Goal: Information Seeking & Learning: Learn about a topic

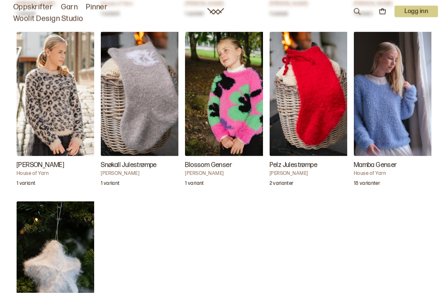
scroll to position [998, 0]
click at [378, 99] on img "Mamba Genser" at bounding box center [395, 93] width 83 height 124
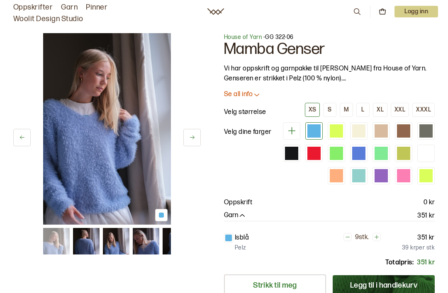
click at [28, 7] on link "Oppskrifter" at bounding box center [32, 8] width 39 height 12
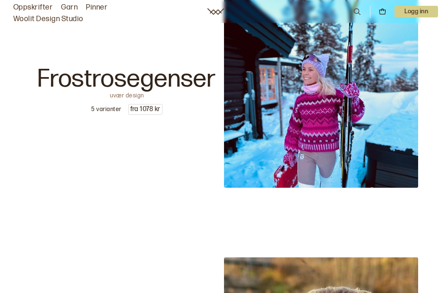
scroll to position [1235, 0]
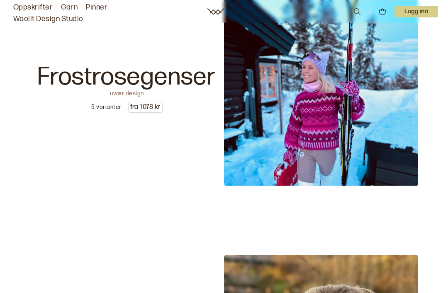
scroll to position [27, 0]
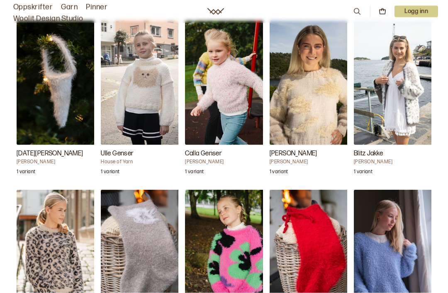
scroll to position [840, 0]
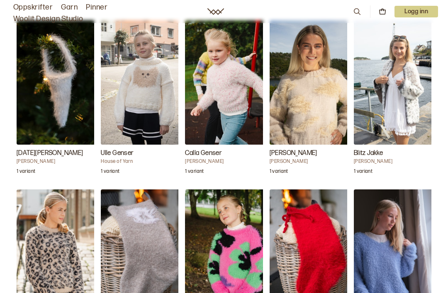
click at [221, 101] on img "Calla Genser" at bounding box center [226, 82] width 83 height 124
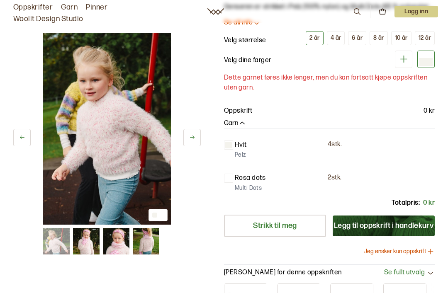
scroll to position [26, 0]
